Goal: Task Accomplishment & Management: Complete application form

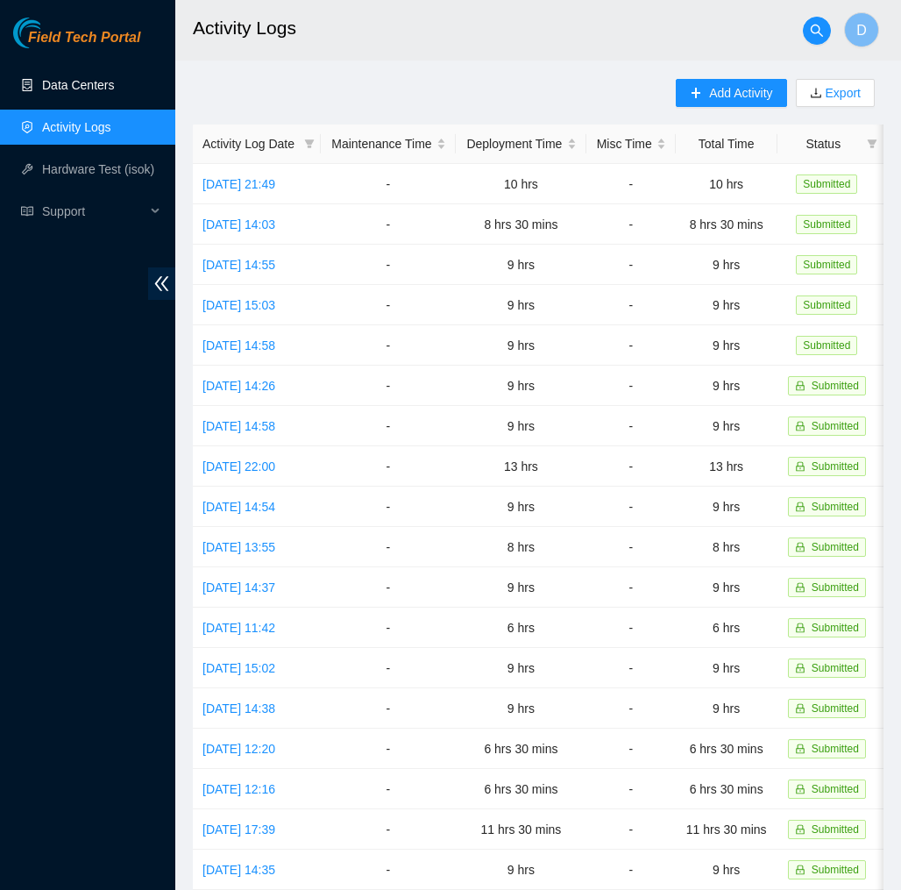
click at [90, 78] on link "Data Centers" at bounding box center [78, 85] width 72 height 14
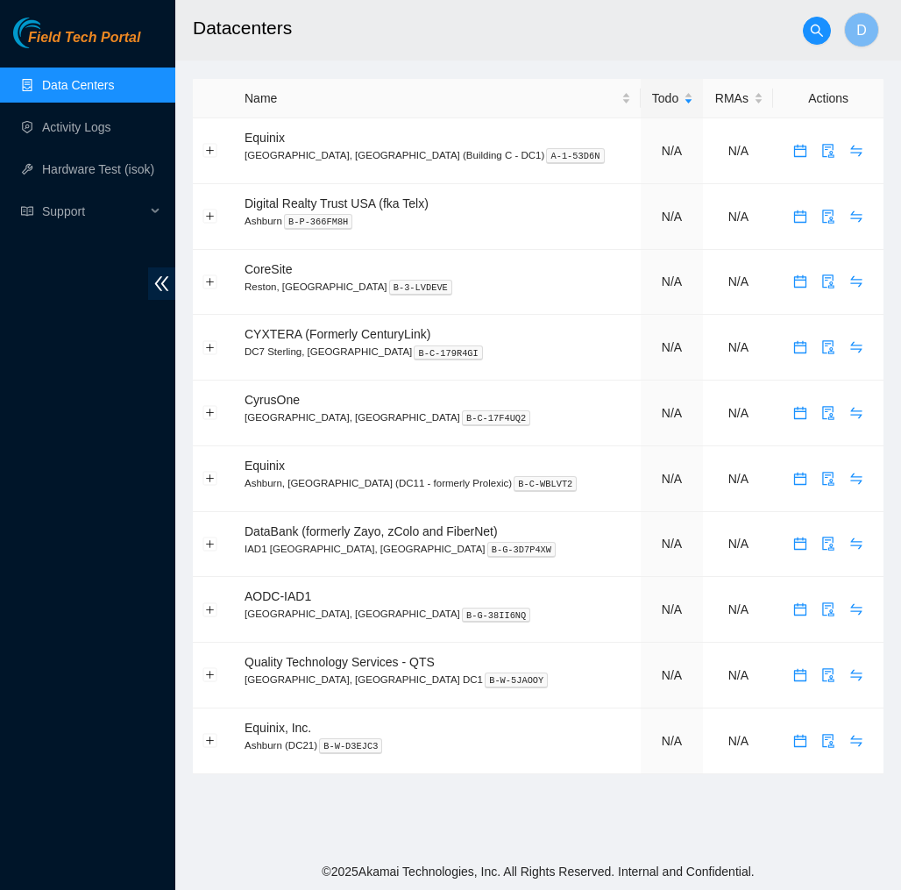
click at [132, 31] on span "Field Tech Portal" at bounding box center [84, 38] width 112 height 17
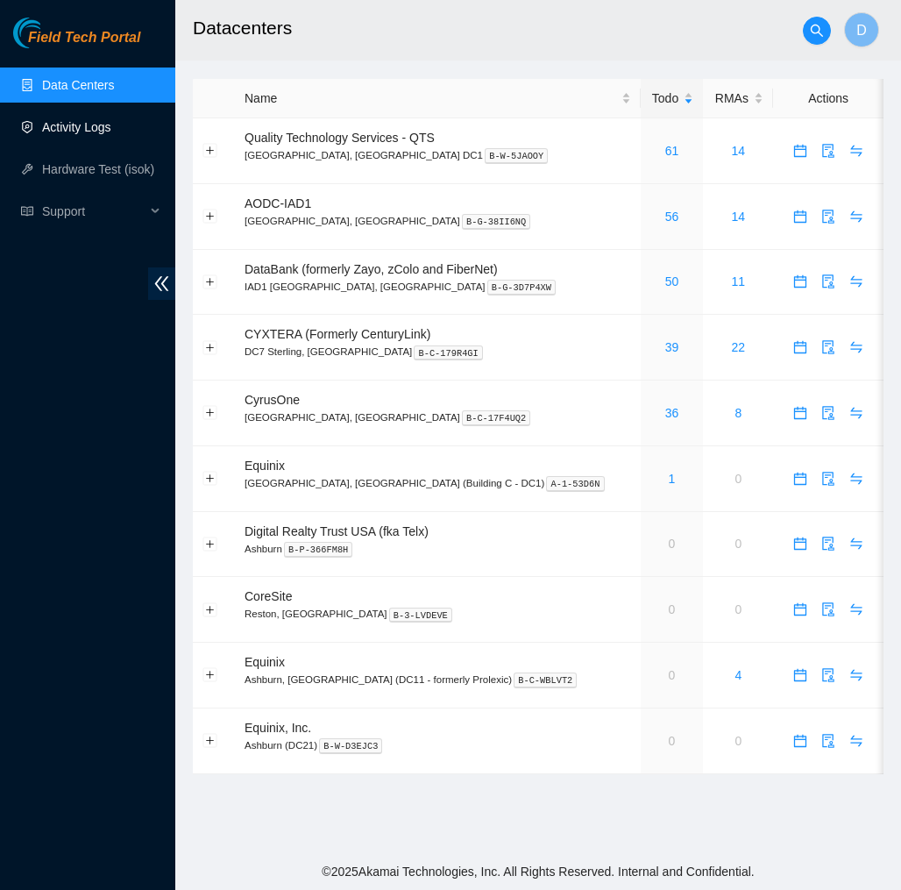
click at [103, 132] on link "Activity Logs" at bounding box center [76, 127] width 69 height 14
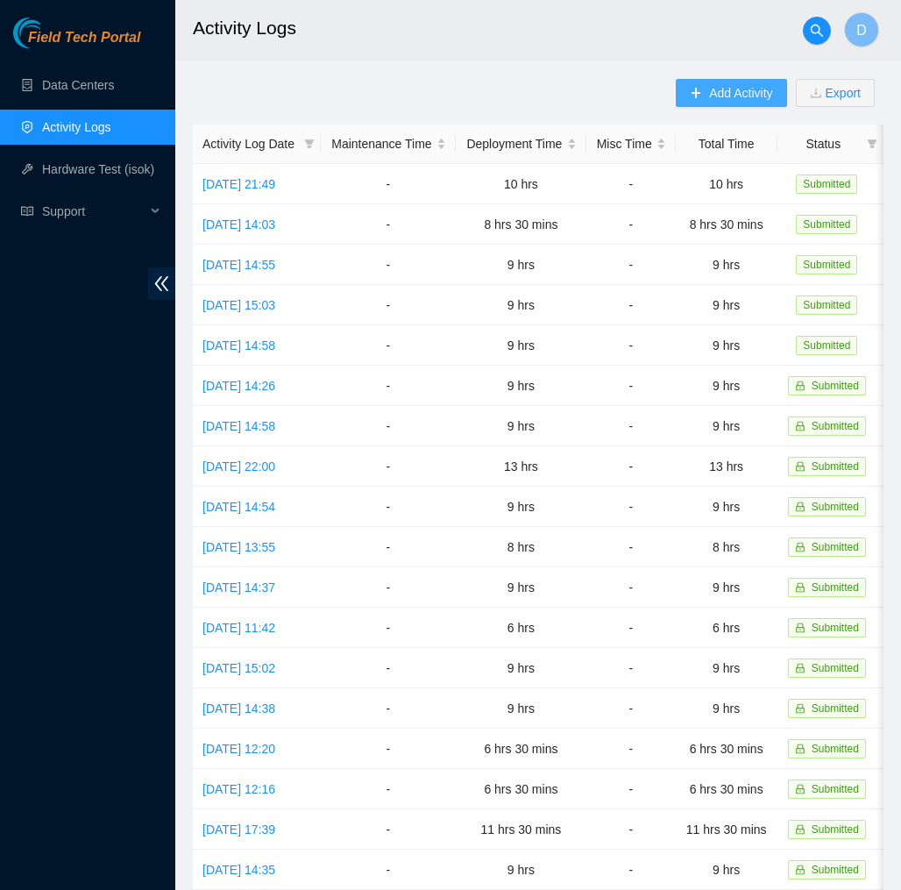
click at [730, 89] on span "Add Activity" at bounding box center [740, 92] width 63 height 19
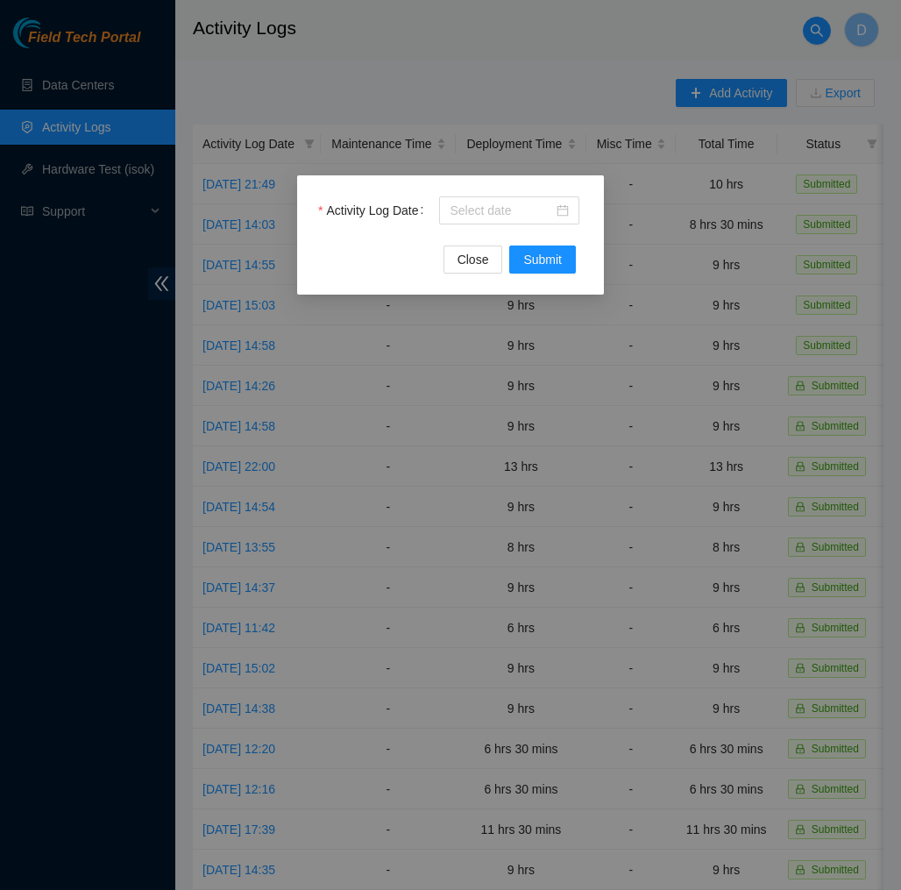
click at [532, 191] on div "Activity Log Date Close Submit" at bounding box center [450, 234] width 307 height 119
click at [534, 203] on input "Activity Log Date" at bounding box center [501, 210] width 103 height 19
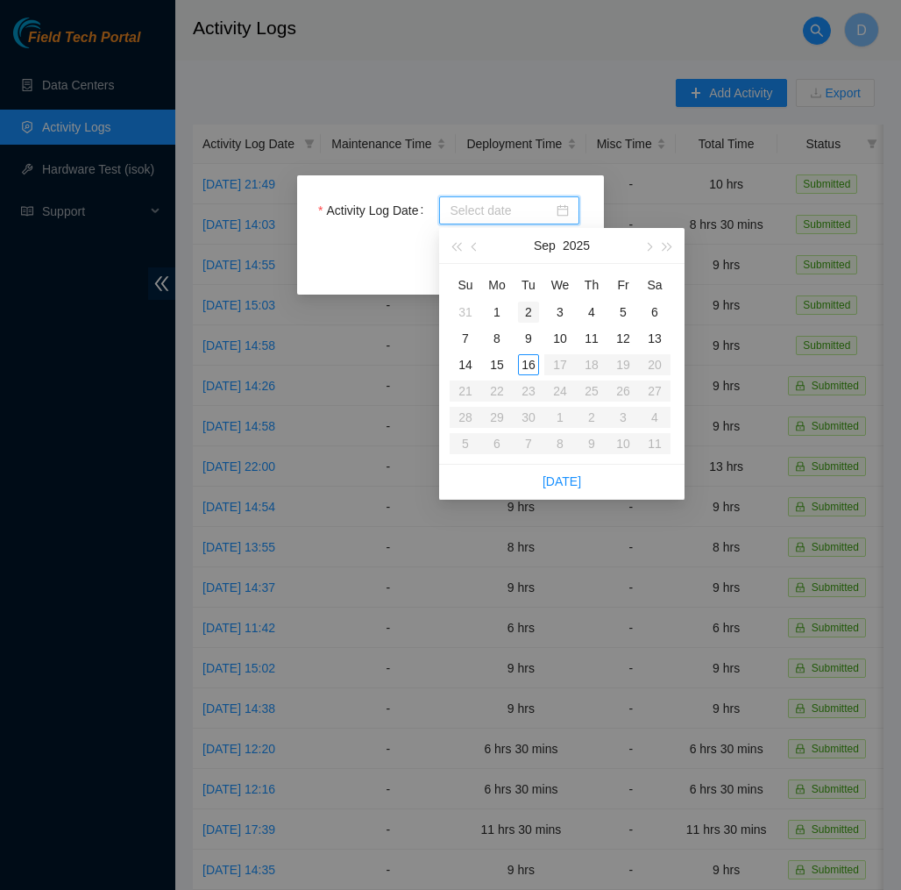
type input "[DATE]"
click at [525, 362] on div "16" at bounding box center [528, 364] width 21 height 21
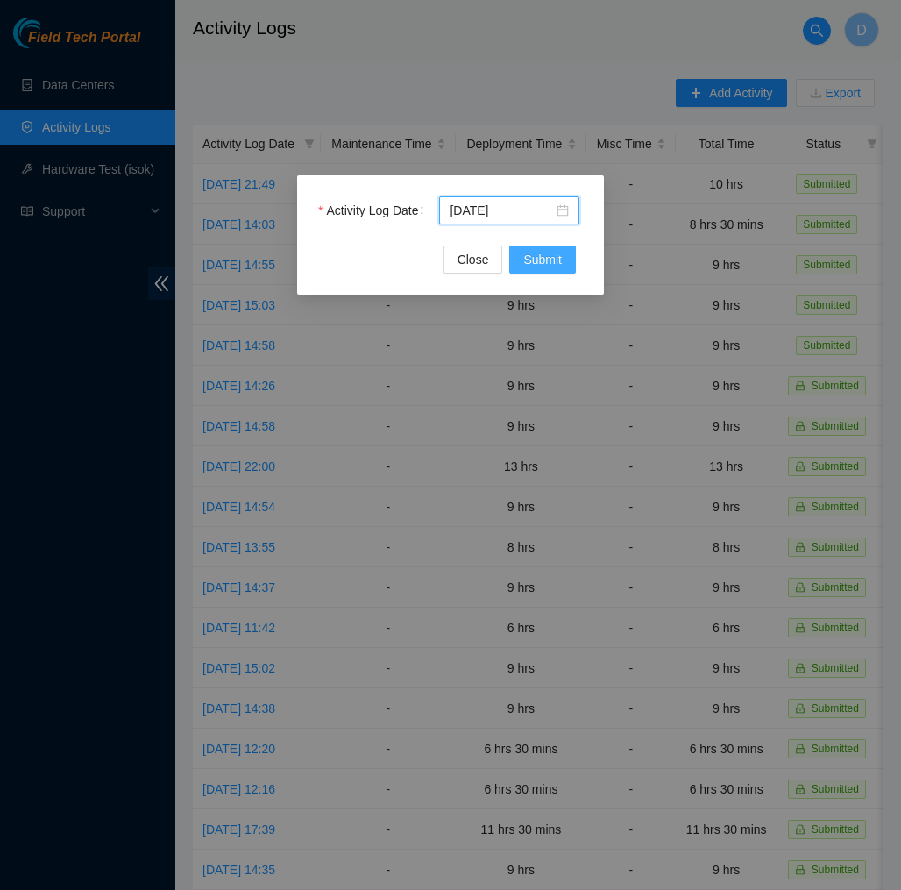
click at [542, 263] on span "Submit" at bounding box center [543, 259] width 39 height 19
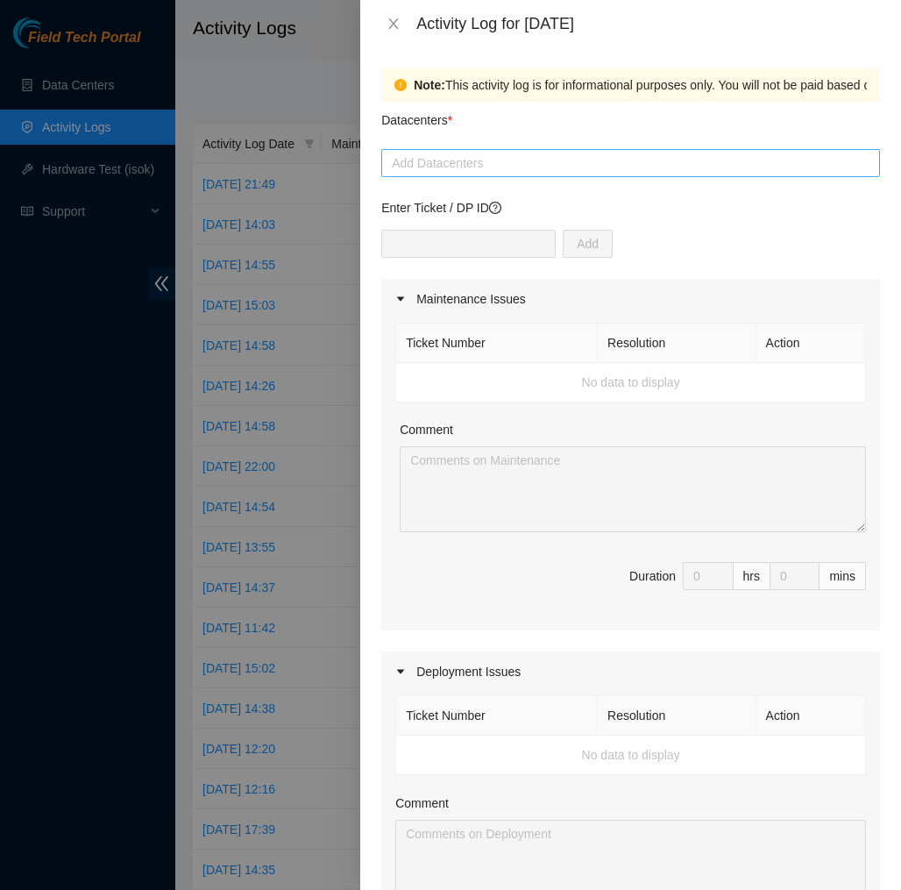
click at [529, 171] on div at bounding box center [631, 163] width 490 height 21
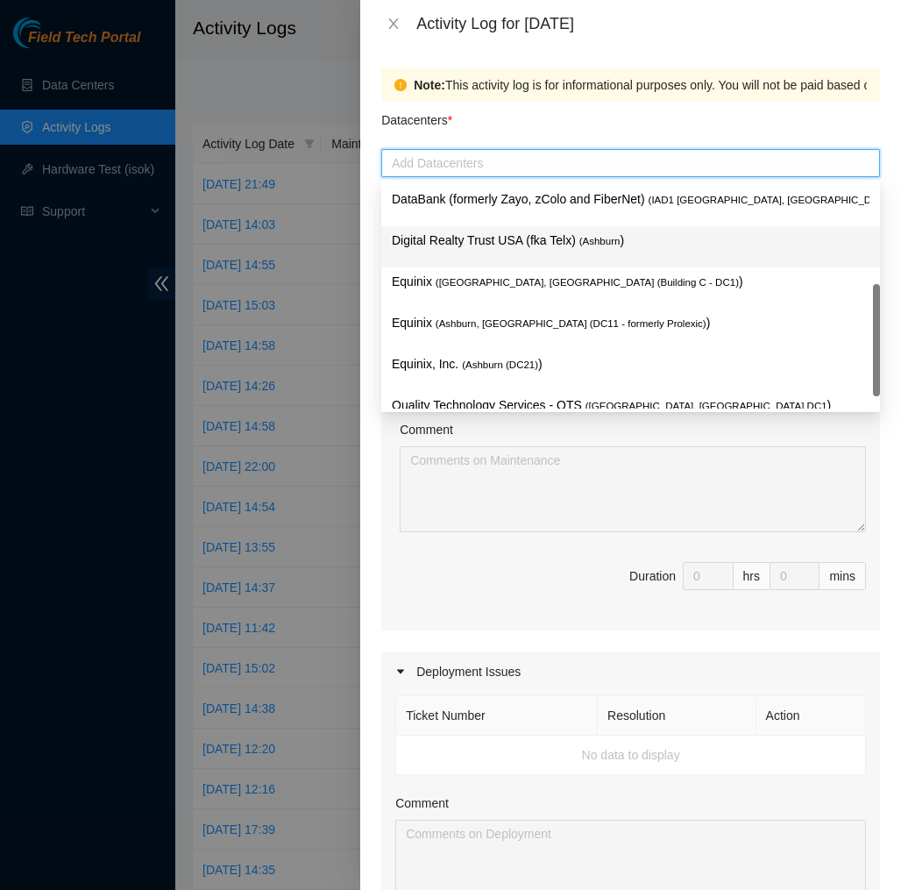
scroll to position [167, 0]
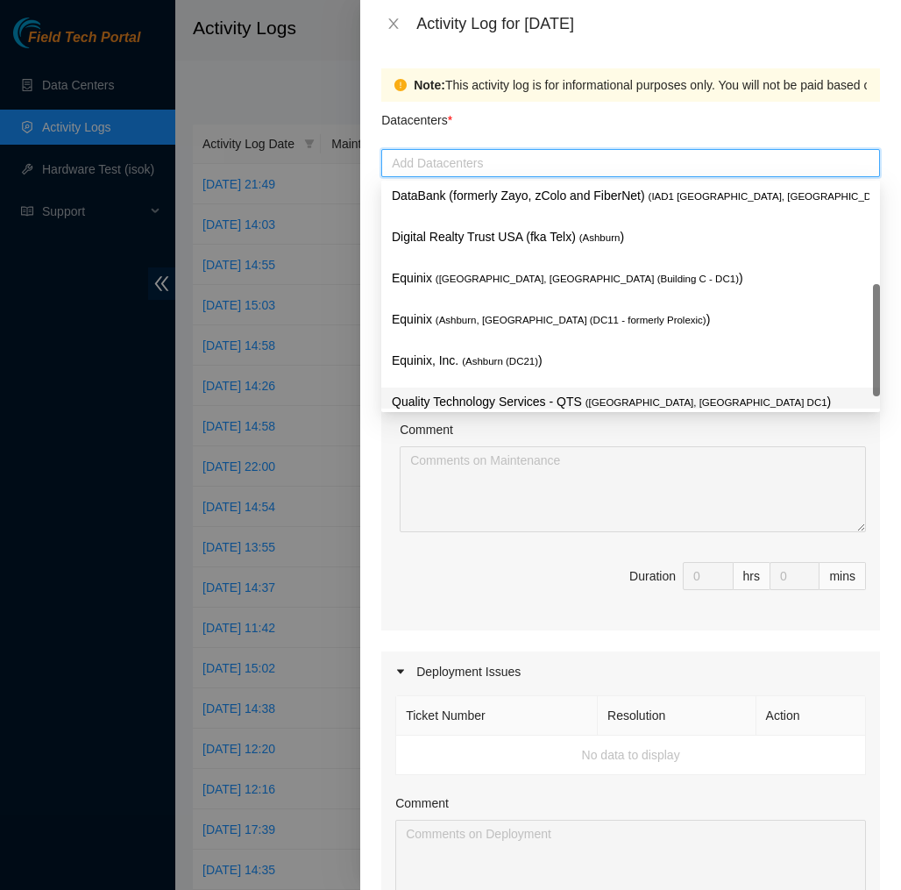
click at [531, 402] on p "Quality Technology Services - QTS ( [GEOGRAPHIC_DATA], [GEOGRAPHIC_DATA] DC1 )" at bounding box center [631, 402] width 478 height 20
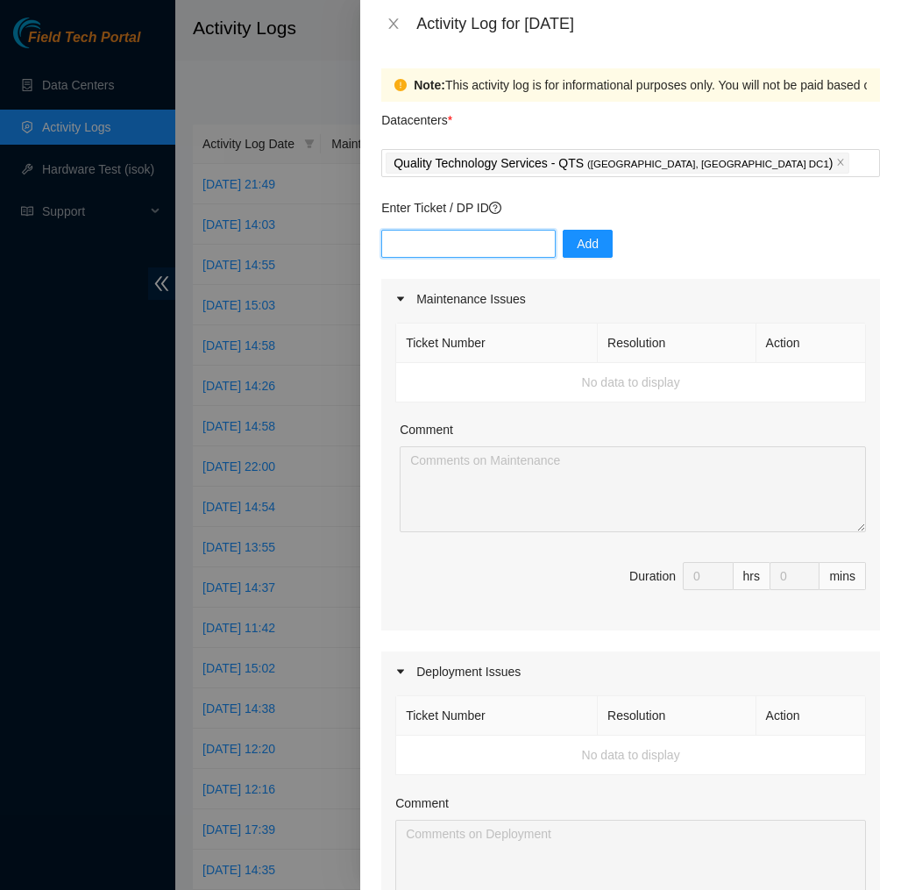
click at [515, 232] on input "text" at bounding box center [468, 244] width 175 height 28
type input "DP83140"
click at [588, 237] on span "Add" at bounding box center [588, 243] width 22 height 19
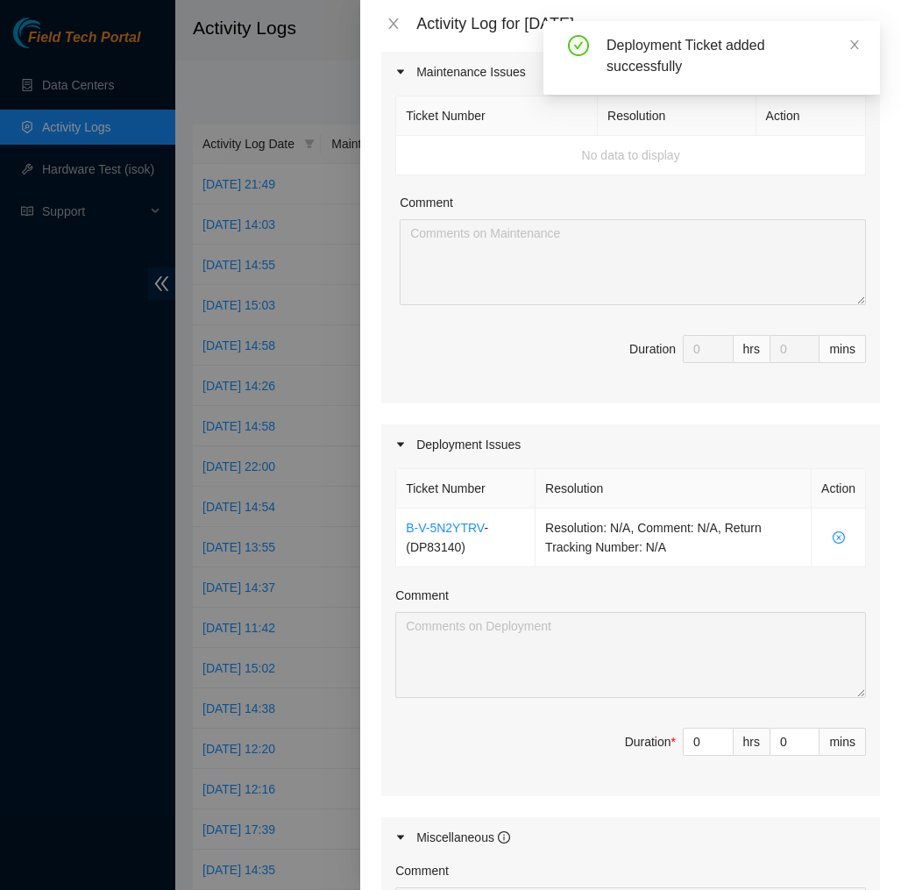
scroll to position [238, 0]
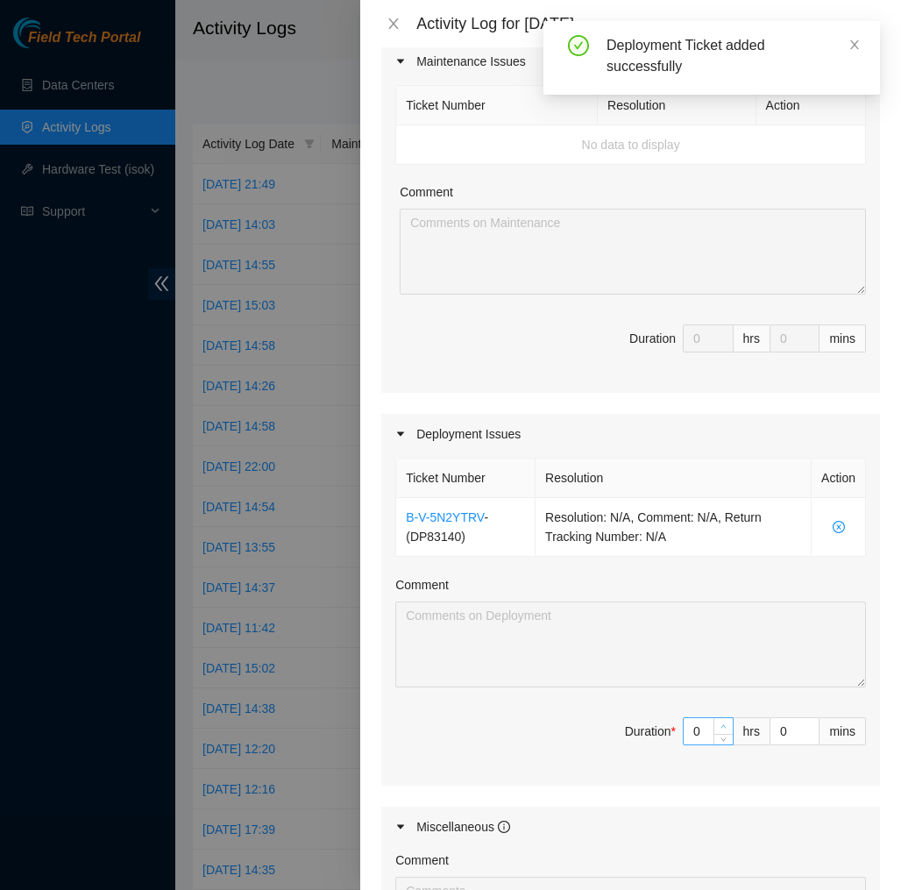
type input "1"
click at [721, 724] on icon "up" at bounding box center [724, 726] width 6 height 6
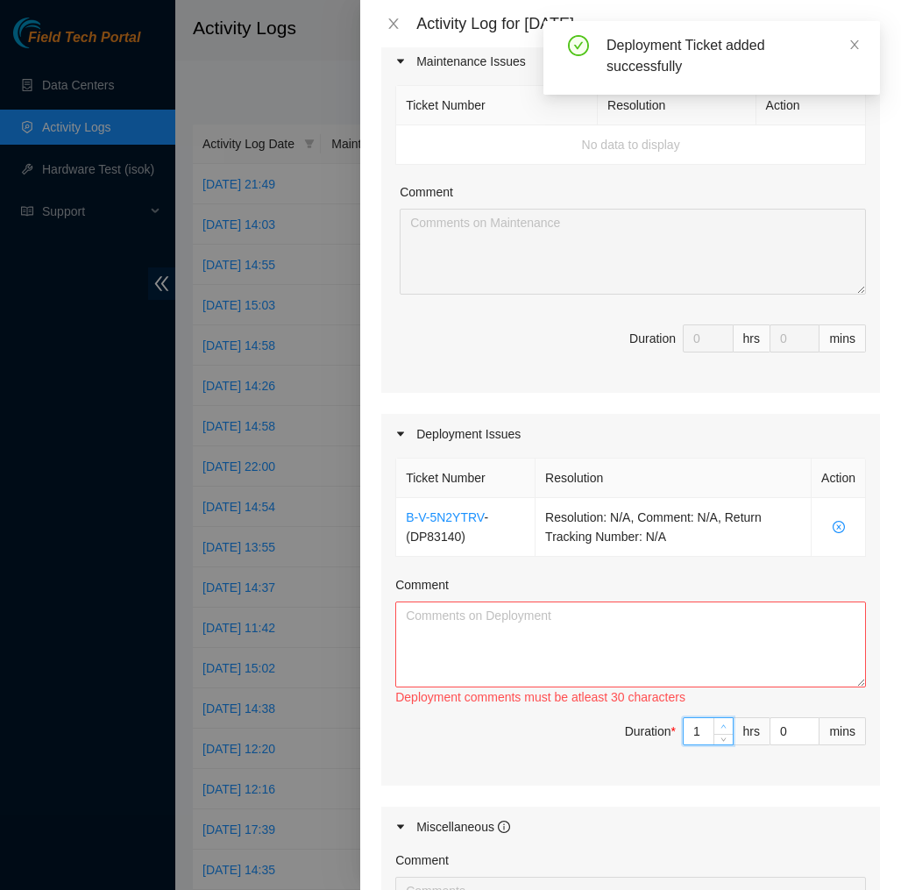
type input "2"
click at [721, 724] on icon "up" at bounding box center [724, 726] width 6 height 6
type input "3"
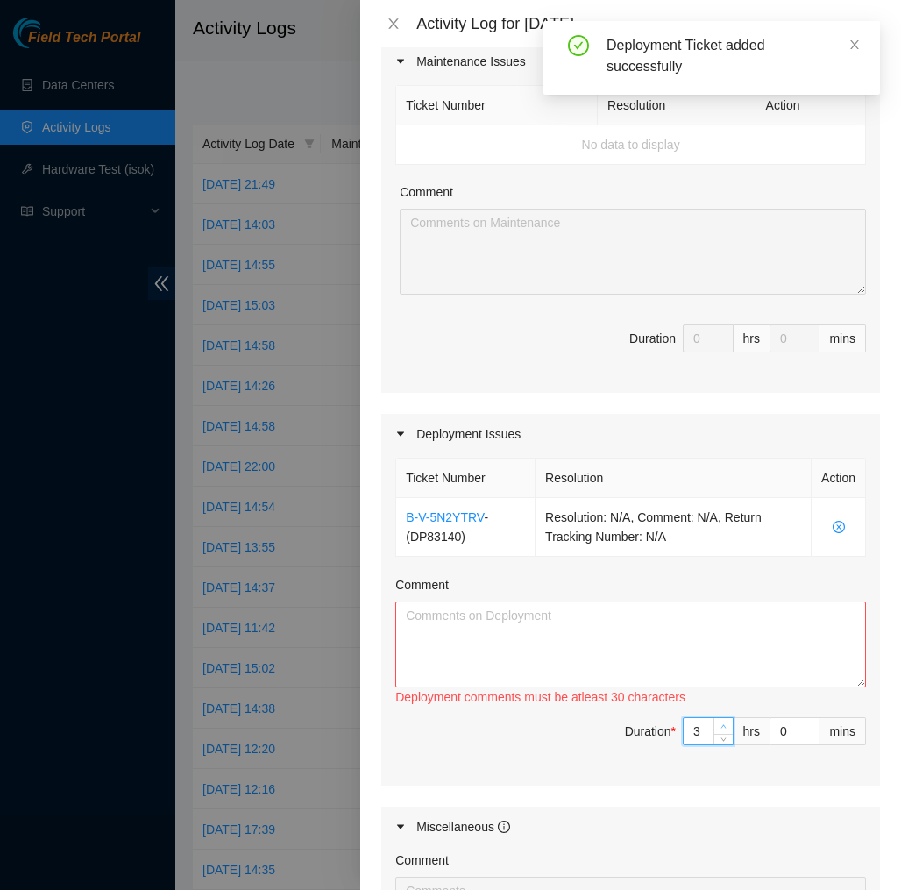
click at [721, 724] on icon "up" at bounding box center [724, 726] width 6 height 6
type input "4"
click at [721, 724] on icon "up" at bounding box center [724, 726] width 6 height 6
type input "5"
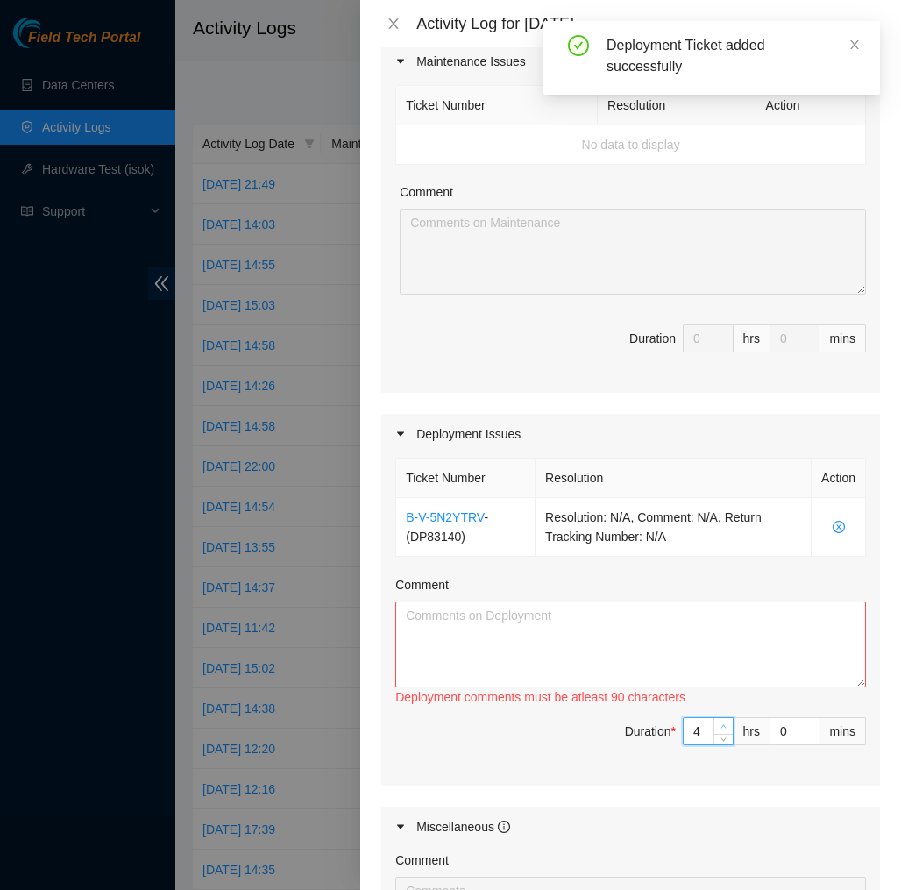
type input "5"
click at [721, 724] on icon "up" at bounding box center [724, 726] width 6 height 6
type input "6"
click at [721, 724] on icon "up" at bounding box center [724, 726] width 6 height 6
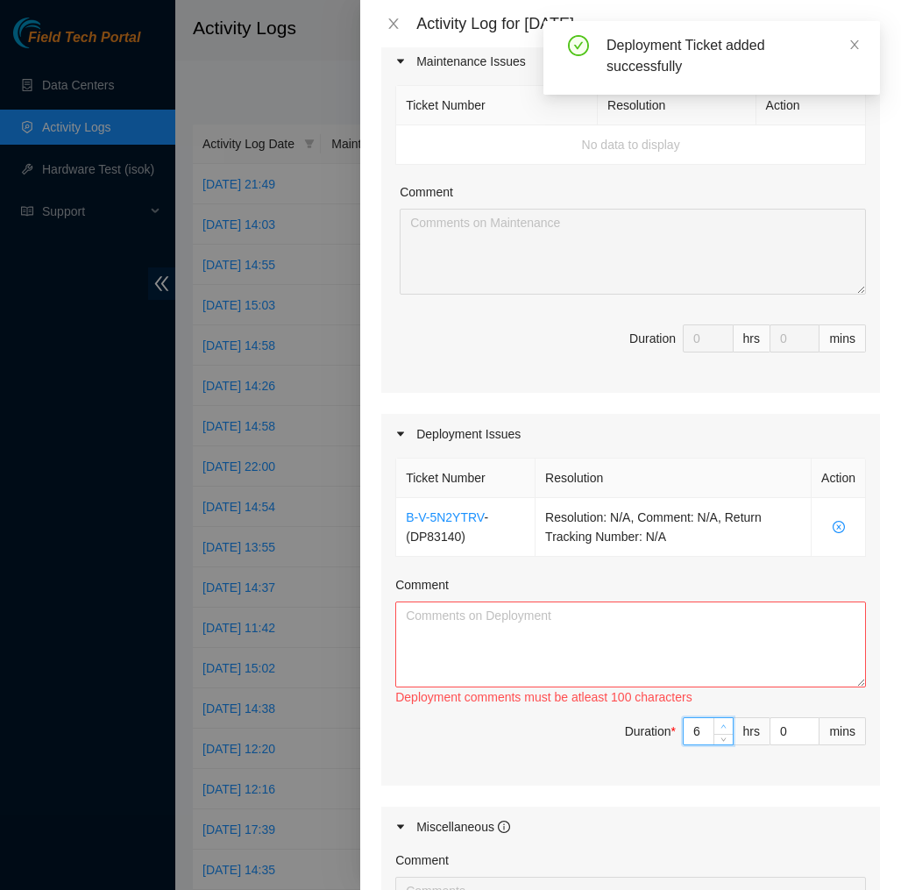
type input "7"
click at [721, 724] on icon "up" at bounding box center [724, 726] width 6 height 6
type input "8"
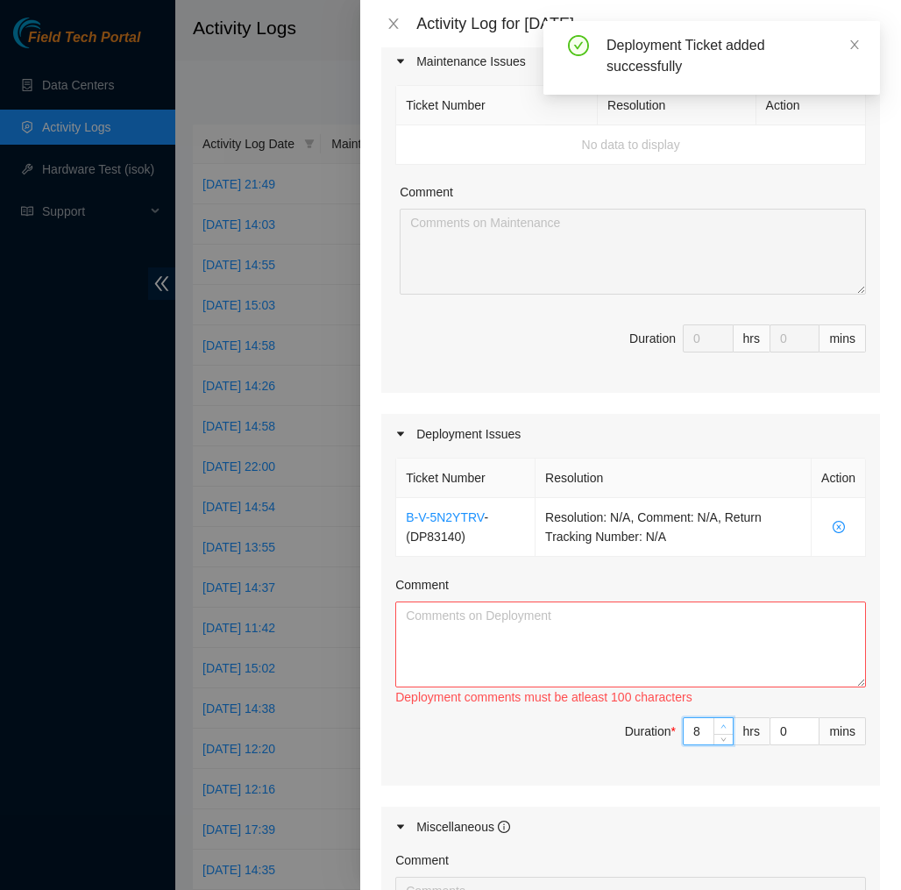
click at [721, 724] on icon "up" at bounding box center [724, 726] width 6 height 6
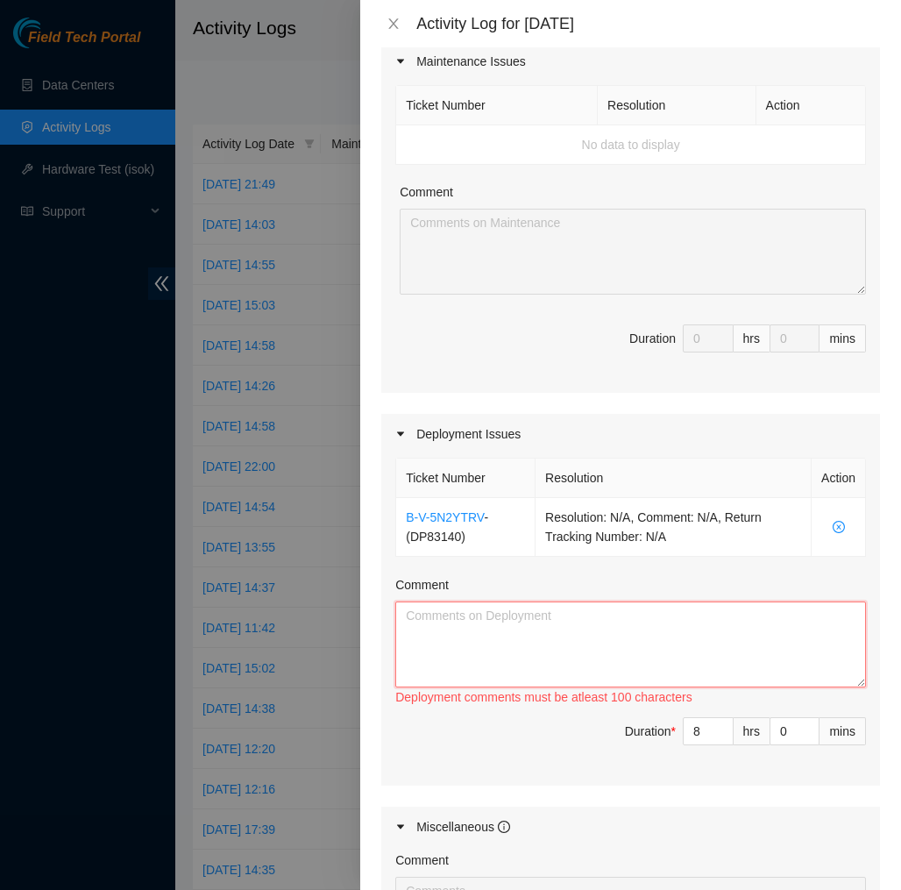
click at [787, 624] on textarea "Comment" at bounding box center [630, 645] width 471 height 86
paste textarea "EOD Report DP83140 [DATE] I started cable management, and then I completed all …"
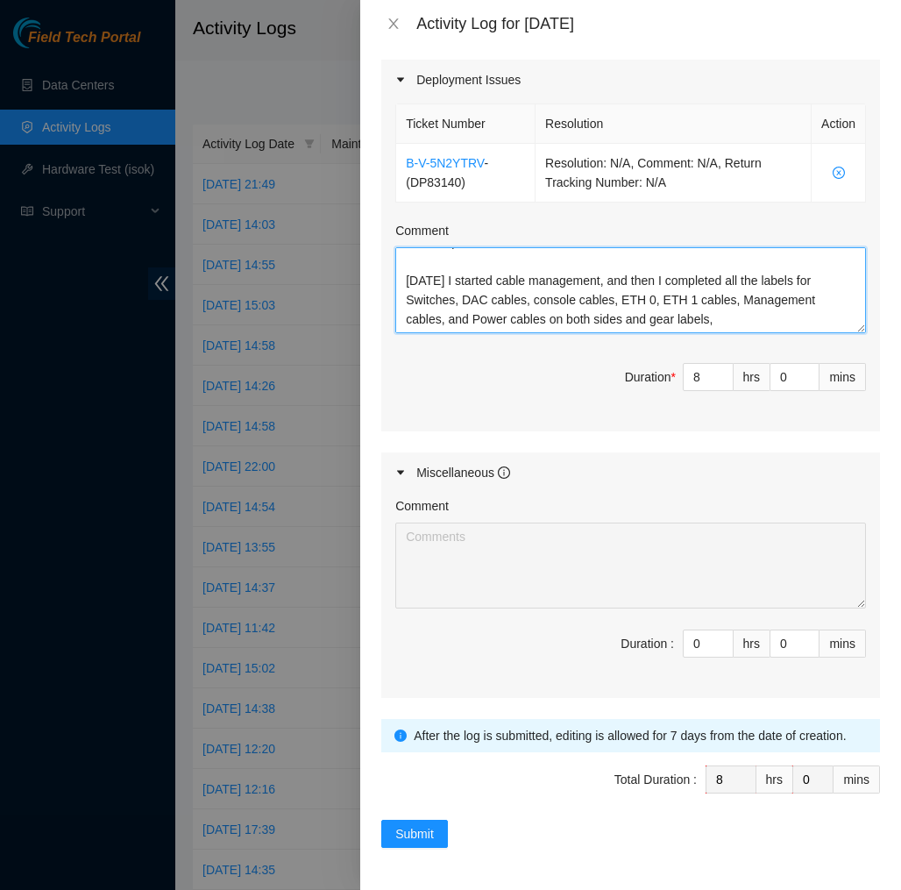
scroll to position [592, 0]
type textarea "EOD Report DP83140 [DATE] I started cable management, and then I completed all …"
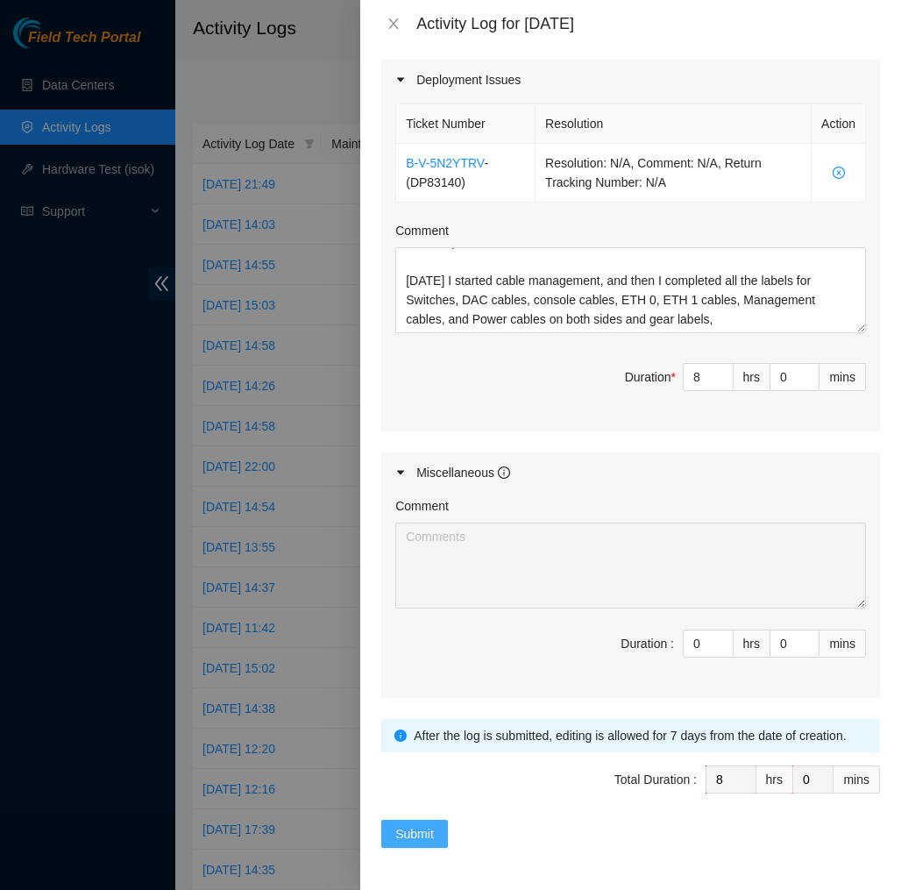
click at [408, 830] on span "Submit" at bounding box center [414, 833] width 39 height 19
